Goal: Transaction & Acquisition: Subscribe to service/newsletter

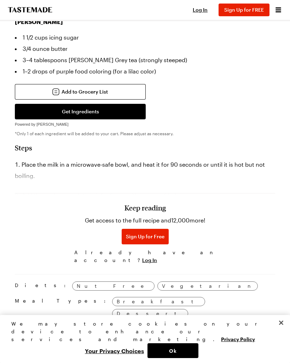
scroll to position [508, 0]
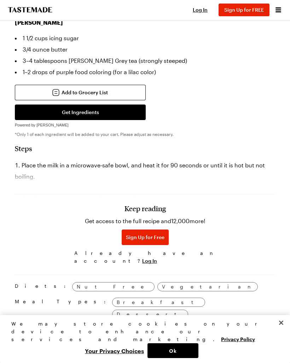
click at [151, 241] on span "Sign Up for Free" at bounding box center [145, 237] width 39 height 7
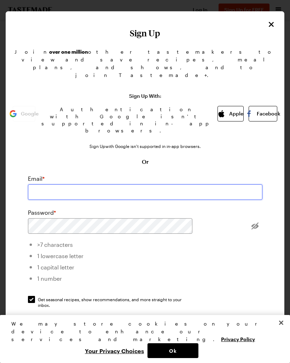
click at [139, 185] on input "email" at bounding box center [145, 193] width 234 height 16
type input "[EMAIL_ADDRESS][DOMAIN_NAME]"
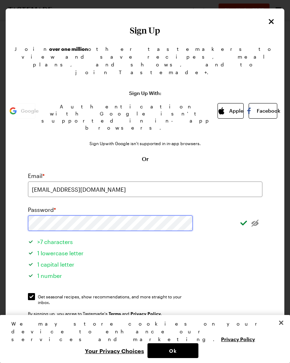
scroll to position [2, 0]
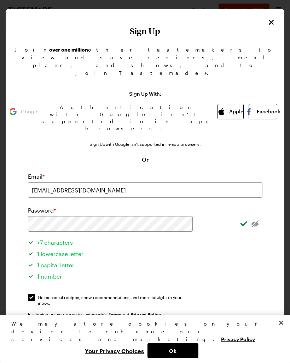
click at [35, 294] on input "Get seasonal recipes, show recommendations, and more straight to your inbox. Ge…" at bounding box center [31, 297] width 7 height 7
checkbox input "false"
click at [205, 328] on button "Sign Up" at bounding box center [145, 336] width 234 height 16
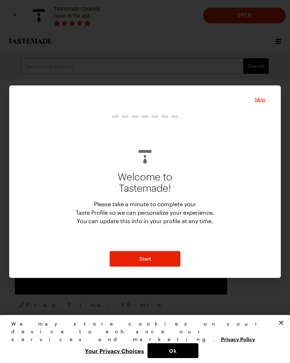
click at [260, 101] on span "Skip" at bounding box center [259, 99] width 11 height 7
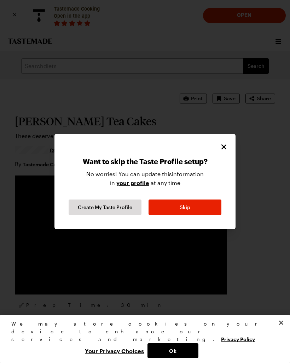
click at [204, 207] on button "Skip" at bounding box center [184, 208] width 73 height 16
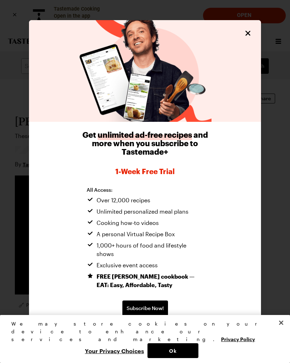
click at [246, 37] on icon "Close" at bounding box center [248, 33] width 8 height 8
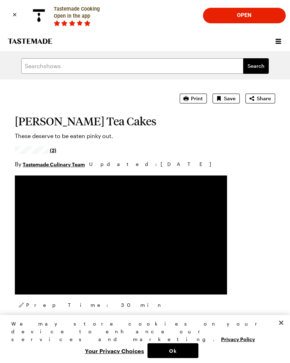
click at [176, 346] on button "Ok" at bounding box center [172, 351] width 51 height 15
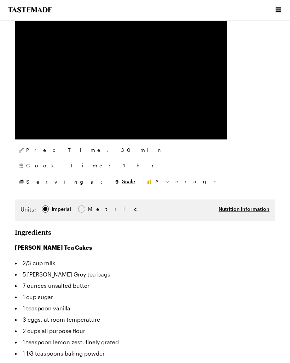
type textarea "x"
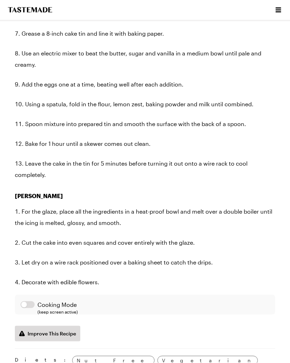
scroll to position [795, 0]
